Goal: Find specific page/section: Find specific page/section

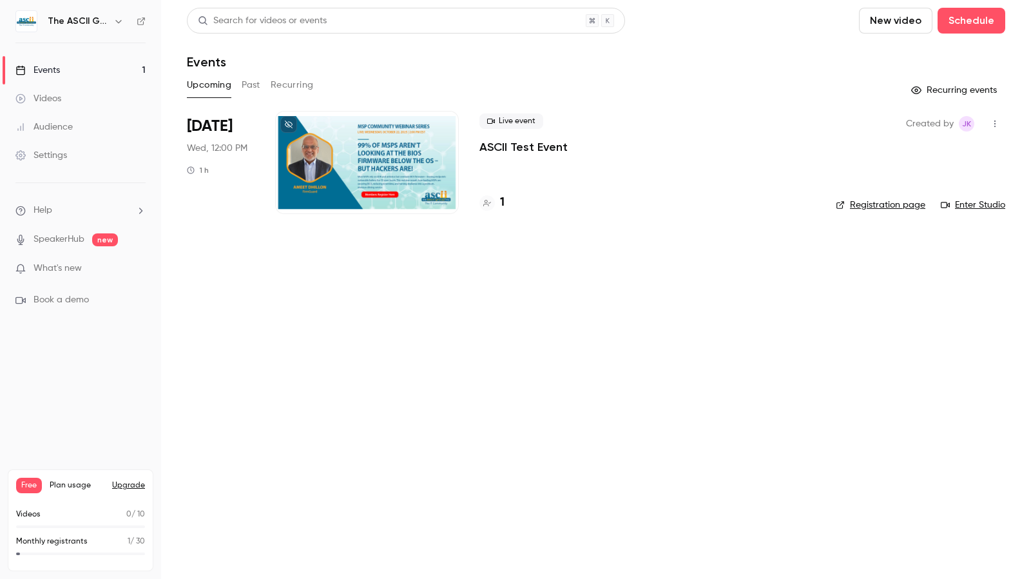
click at [392, 172] on div at bounding box center [367, 162] width 184 height 103
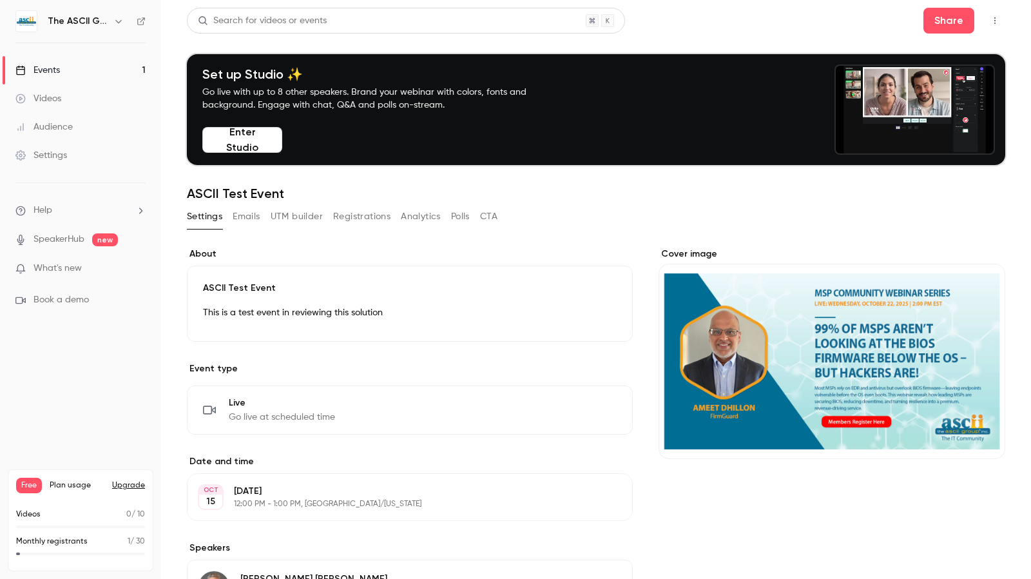
click at [238, 135] on button "Enter Studio" at bounding box center [242, 140] width 80 height 26
